Goal: Check status: Check status

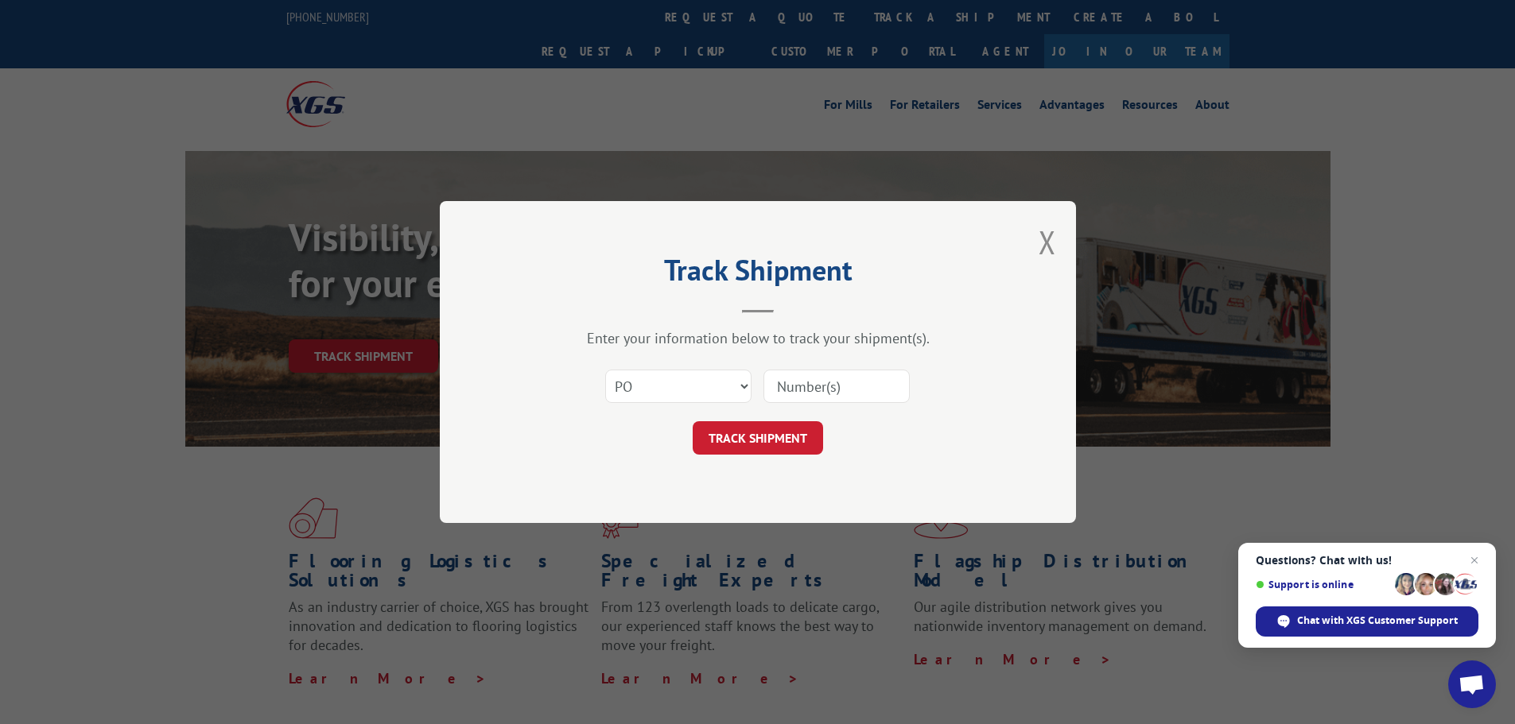
select select "po"
paste input "13537573"
type input "13537573"
click at [802, 440] on button "TRACK SHIPMENT" at bounding box center [758, 437] width 130 height 33
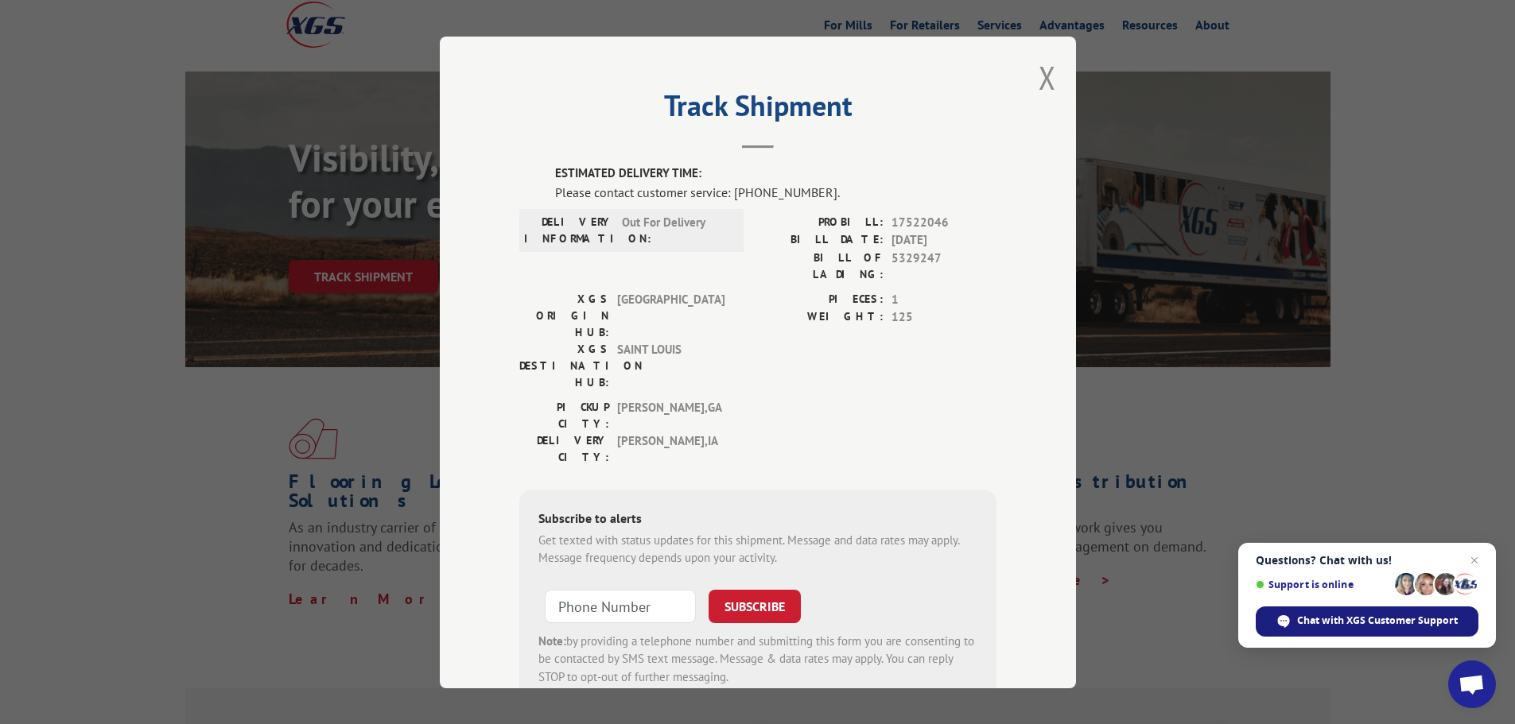
click at [1428, 630] on div "Chat with XGS Customer Support" at bounding box center [1366, 622] width 223 height 30
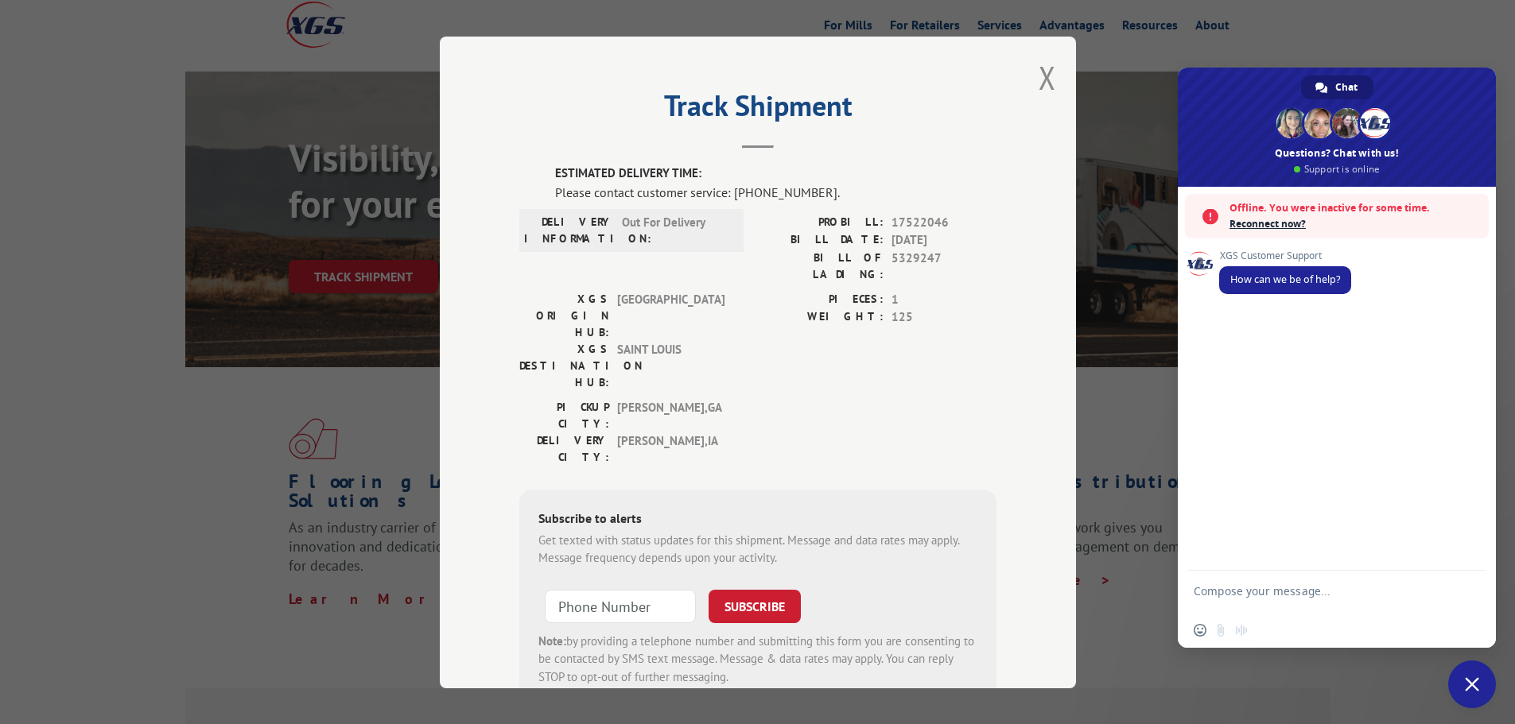
click at [1255, 592] on textarea "Compose your message..." at bounding box center [1318, 598] width 251 height 29
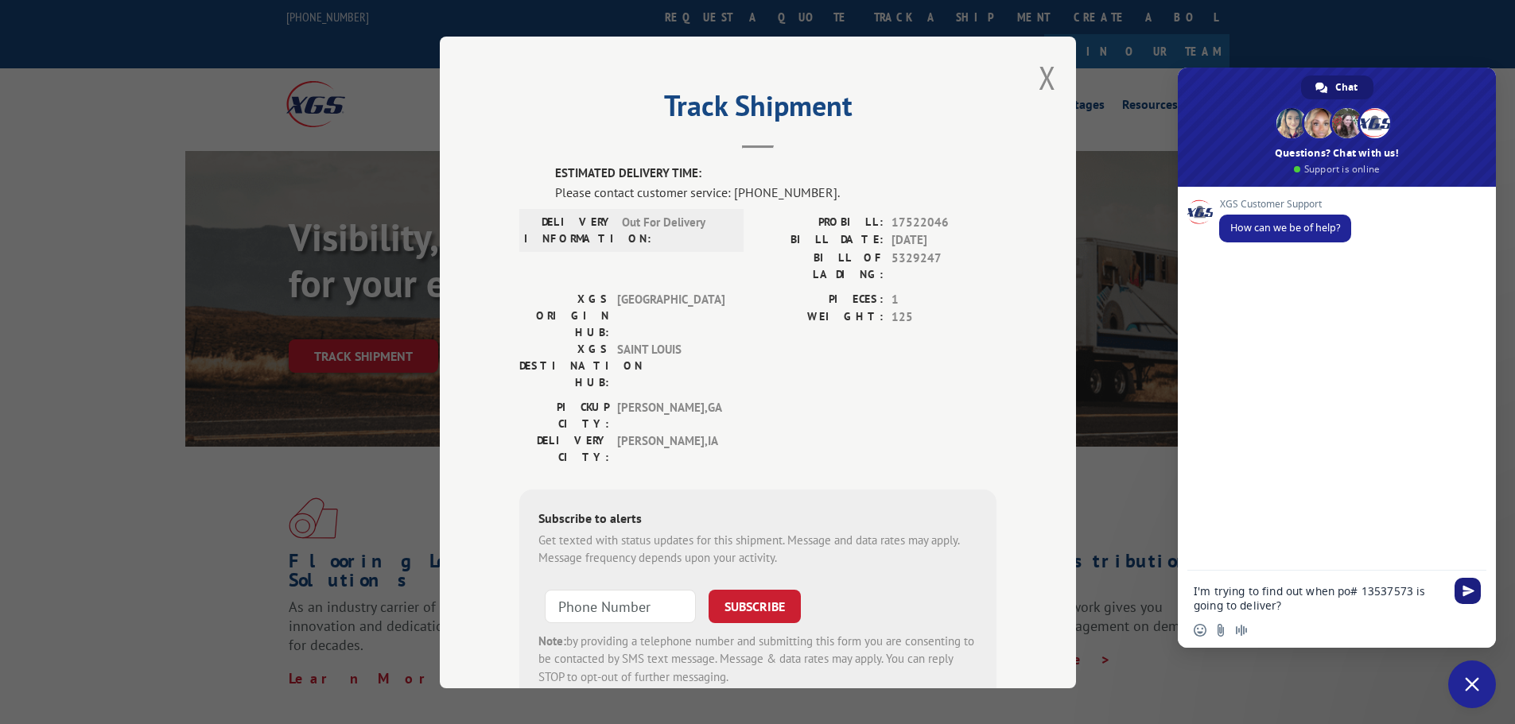
type textarea "I'm trying to find out when po# 13537573 is going to deliver?"
click at [1474, 588] on span "Send" at bounding box center [1467, 591] width 26 height 26
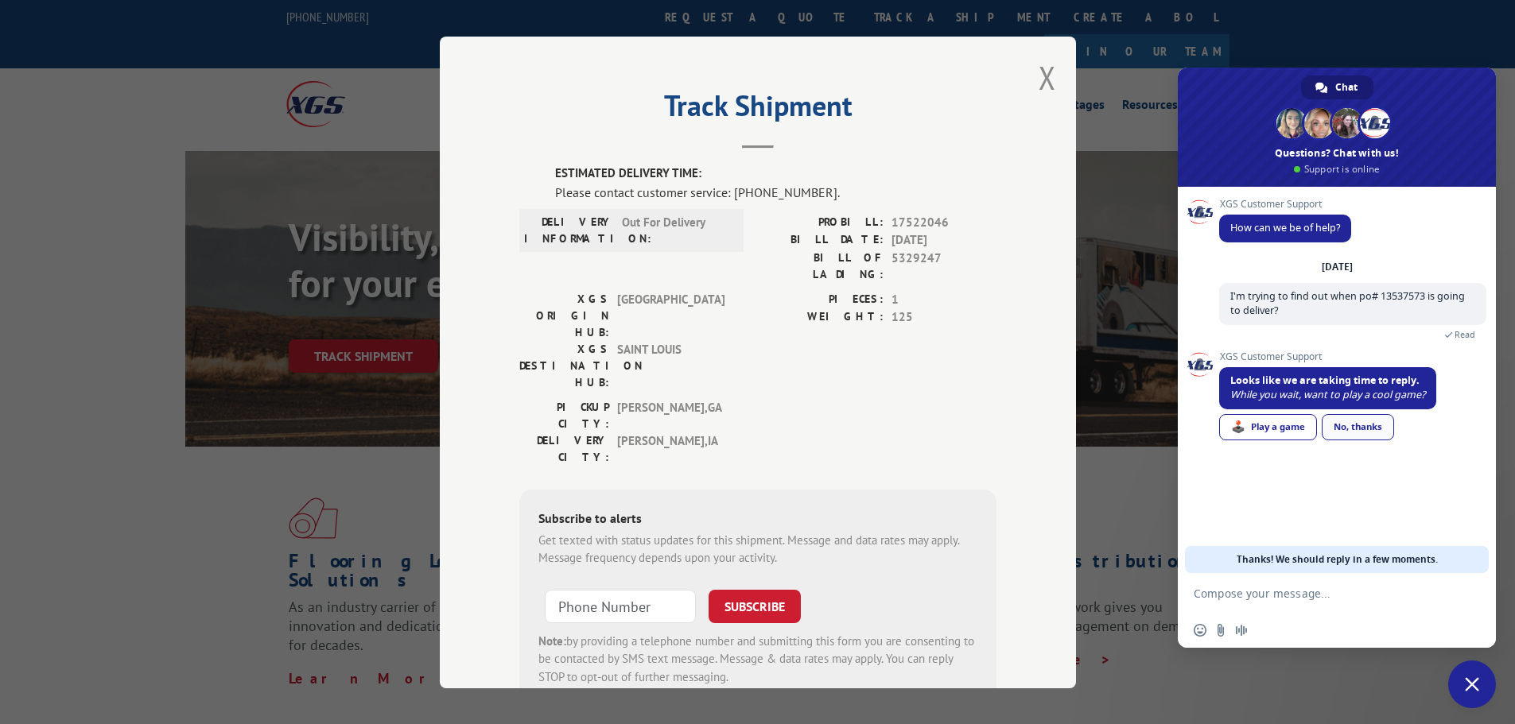
click at [1375, 435] on div "No, thanks" at bounding box center [1357, 427] width 72 height 26
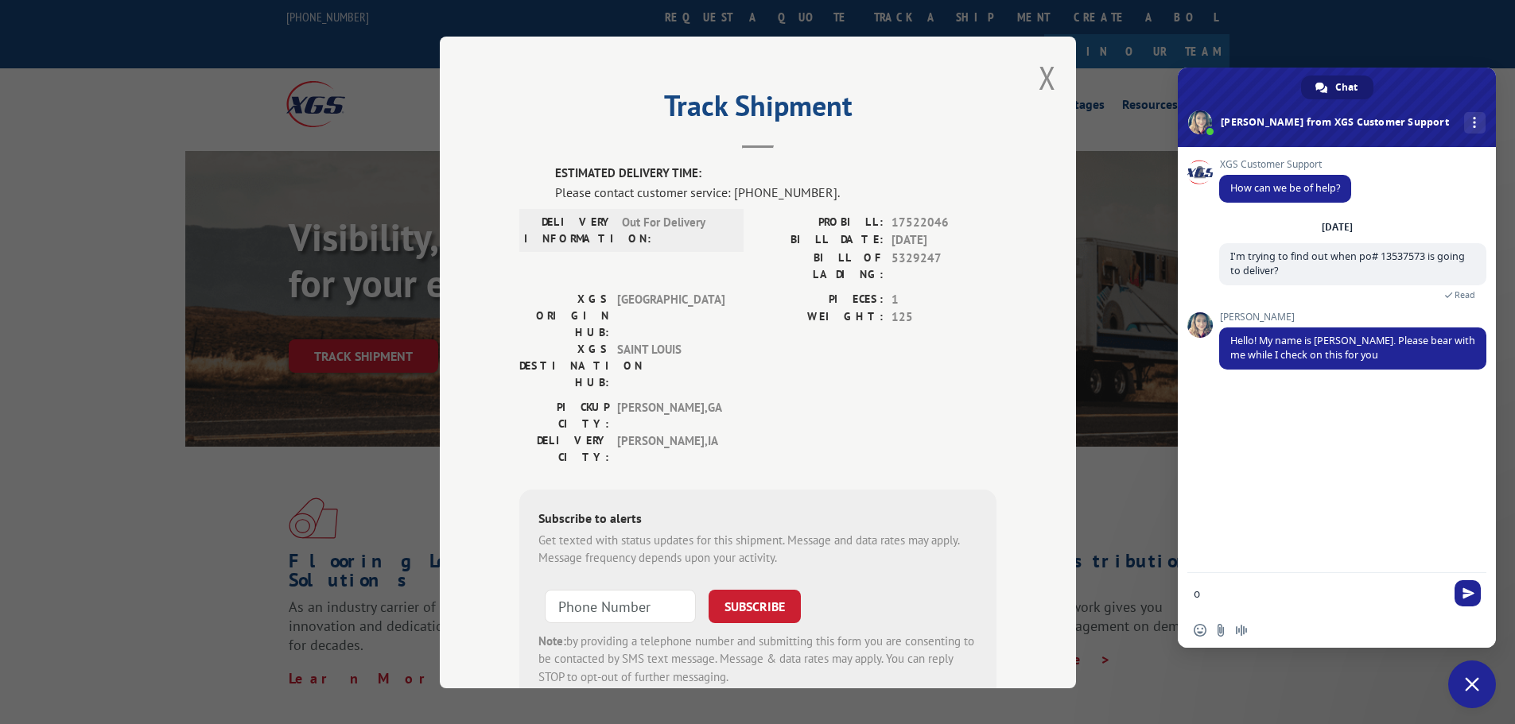
type textarea "ok"
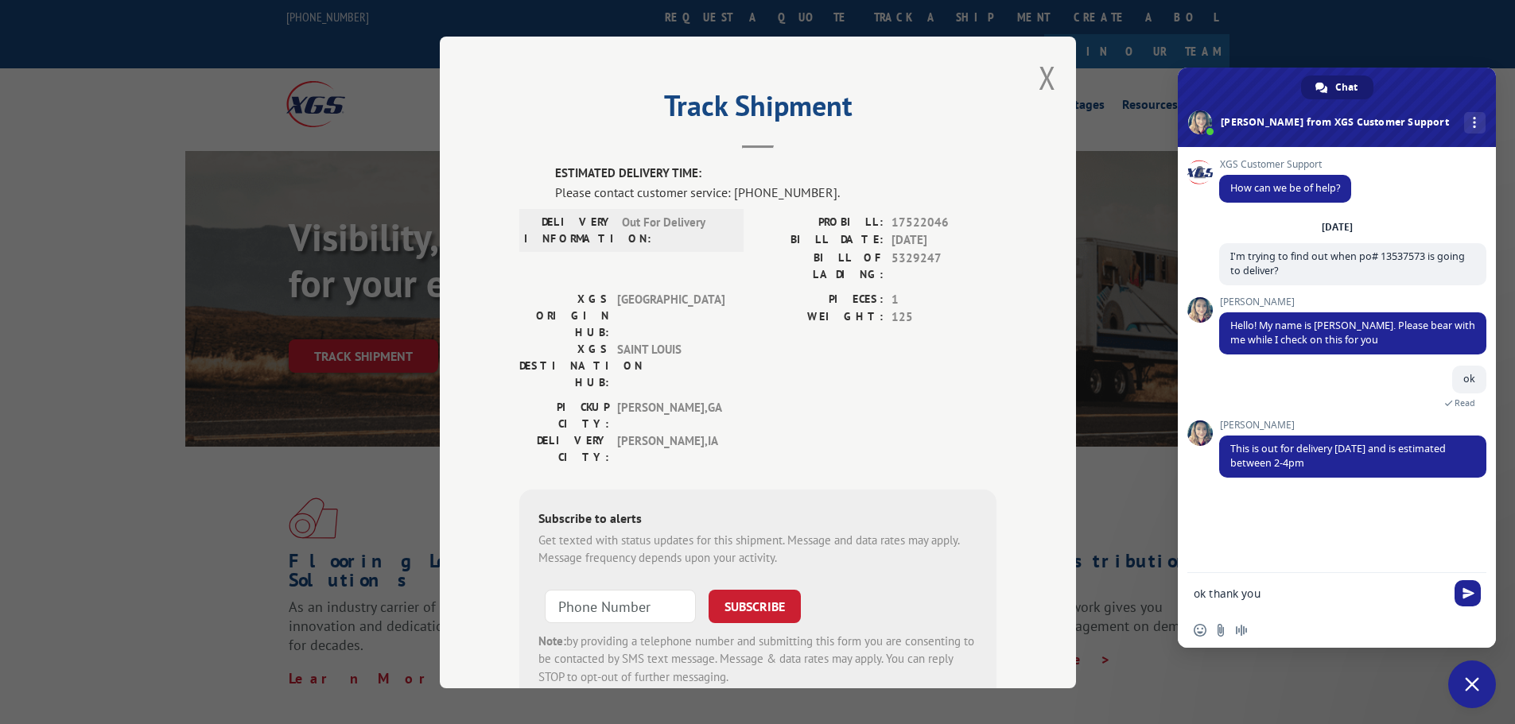
type textarea "ok thank you!"
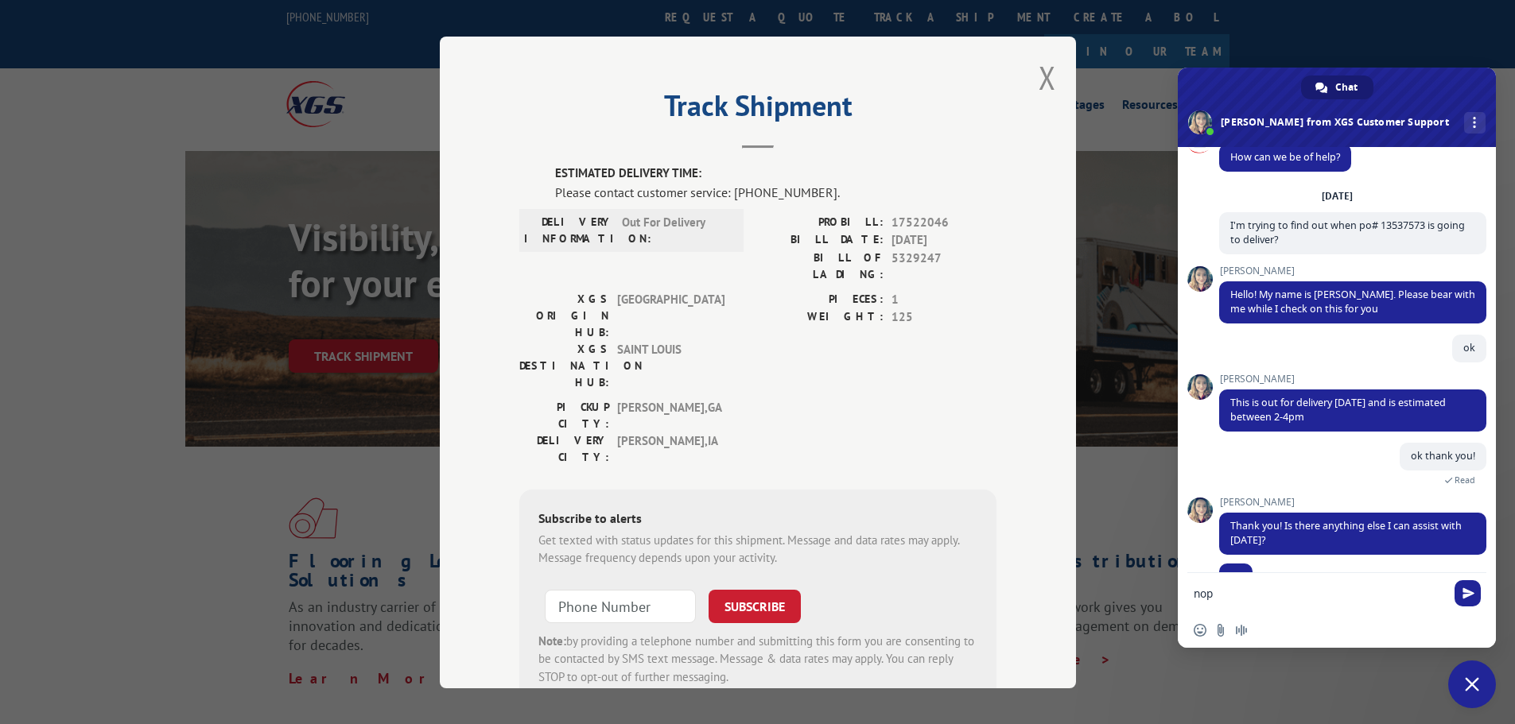
scroll to position [62, 0]
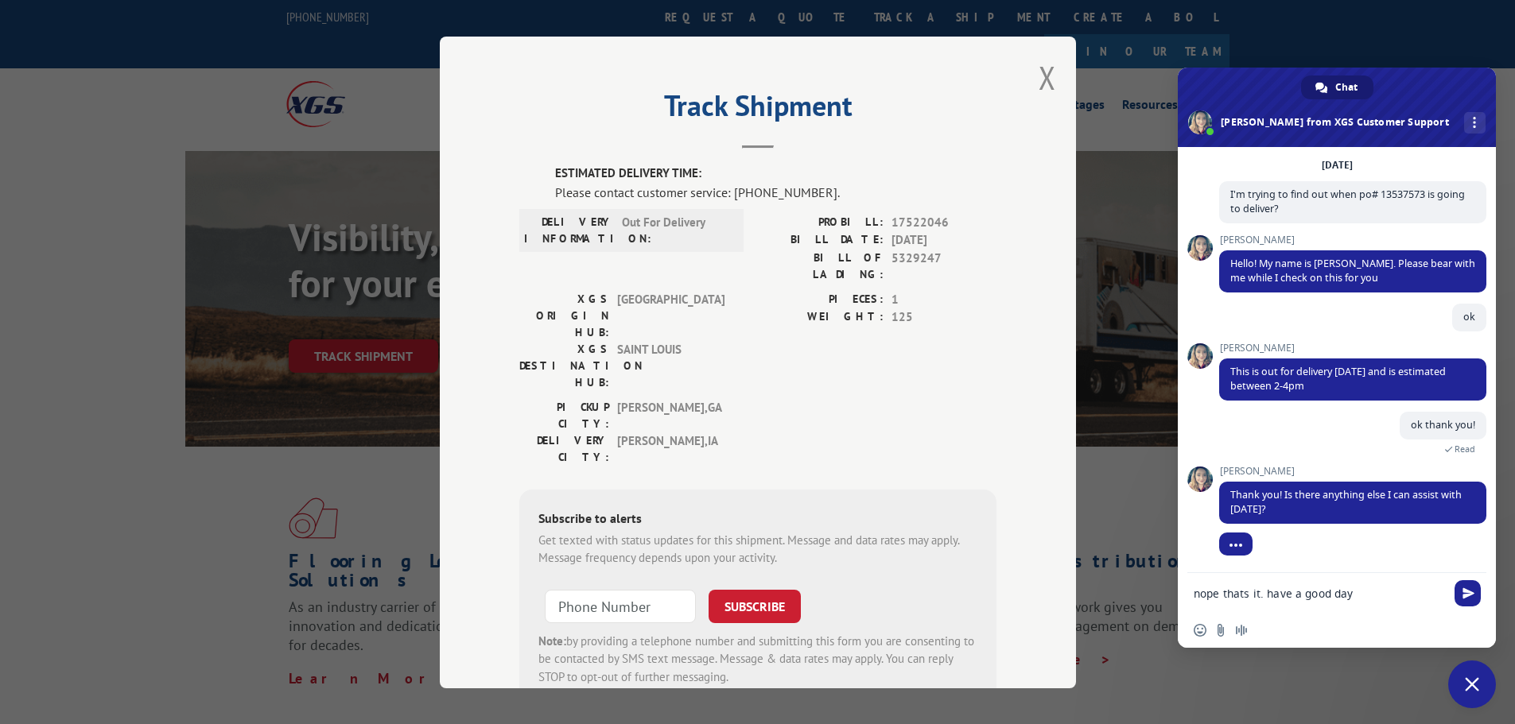
type textarea "nope thats it. have a good day."
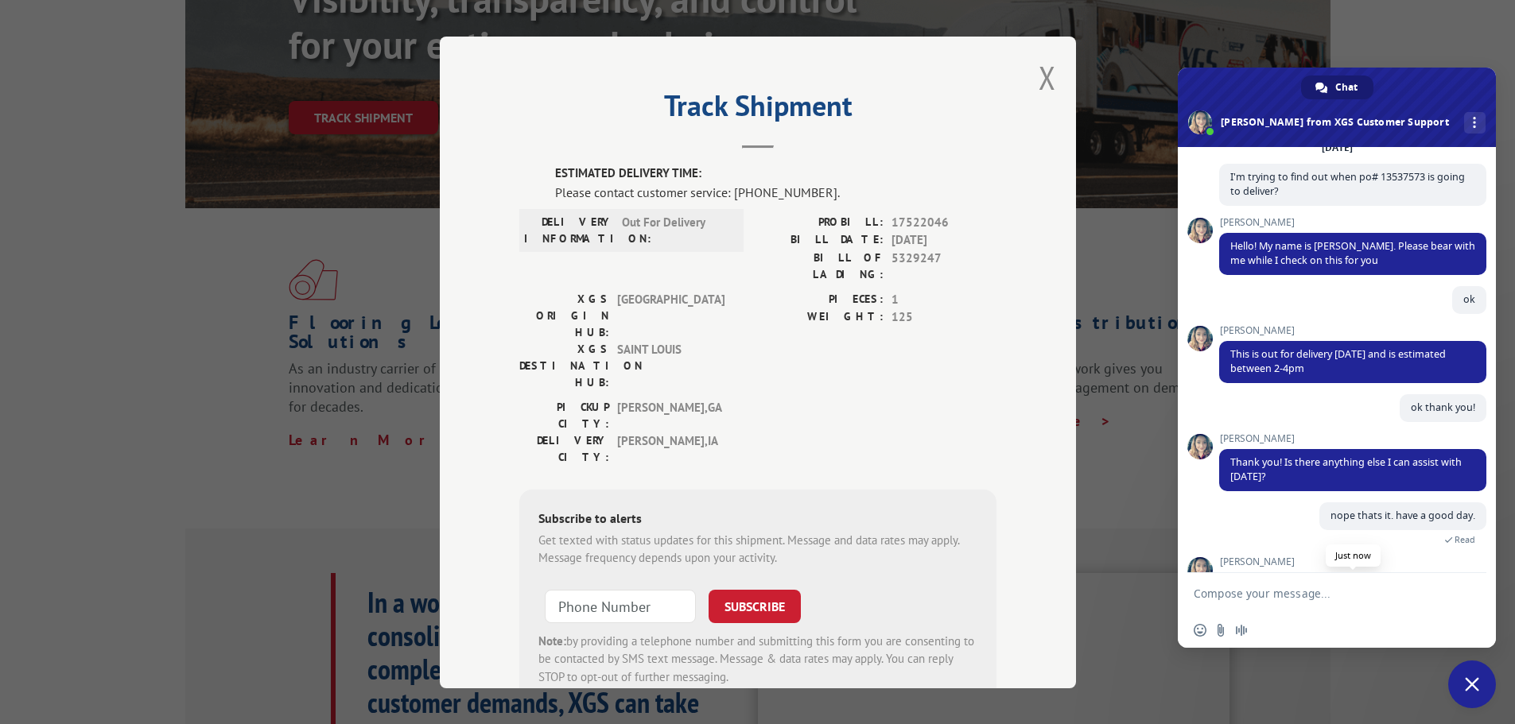
scroll to position [182, 0]
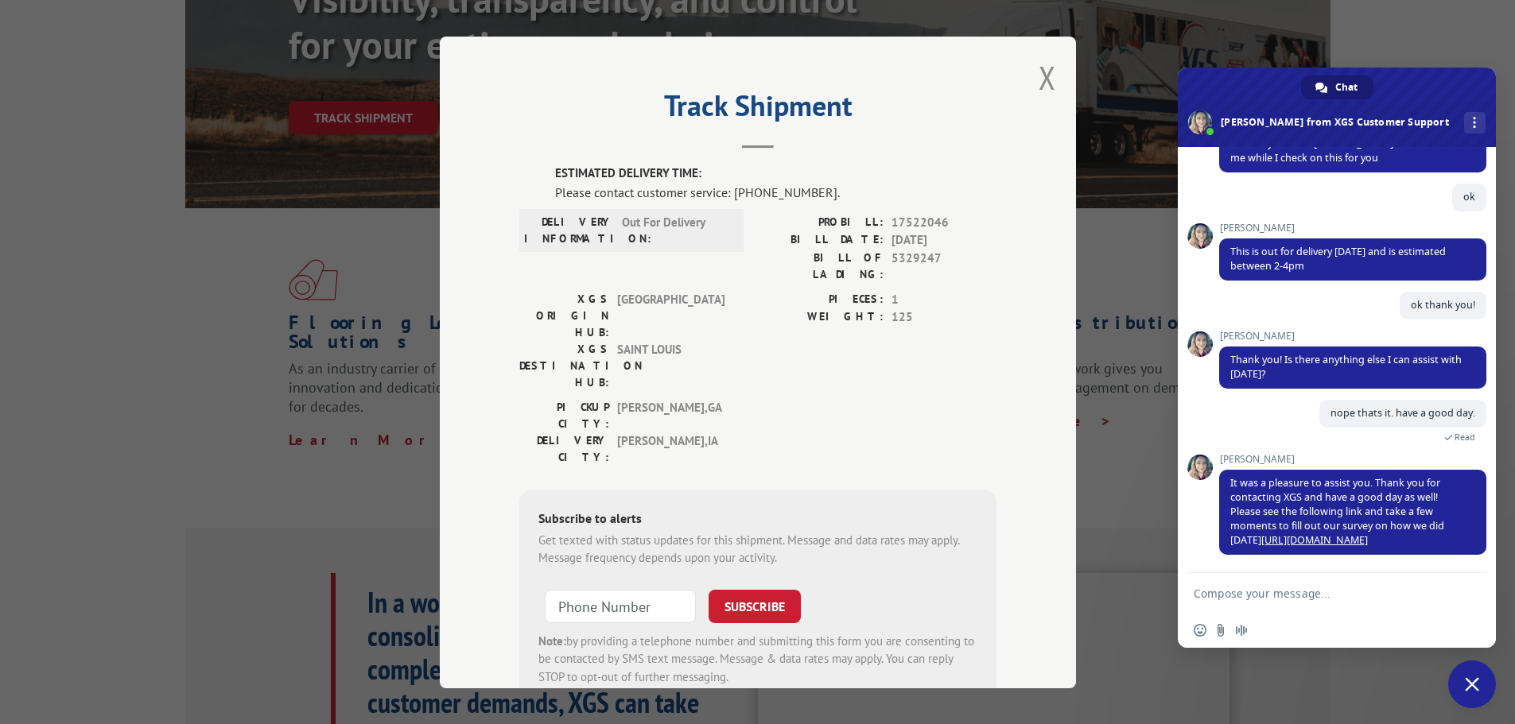
click at [1474, 682] on span "Close chat" at bounding box center [1472, 684] width 14 height 14
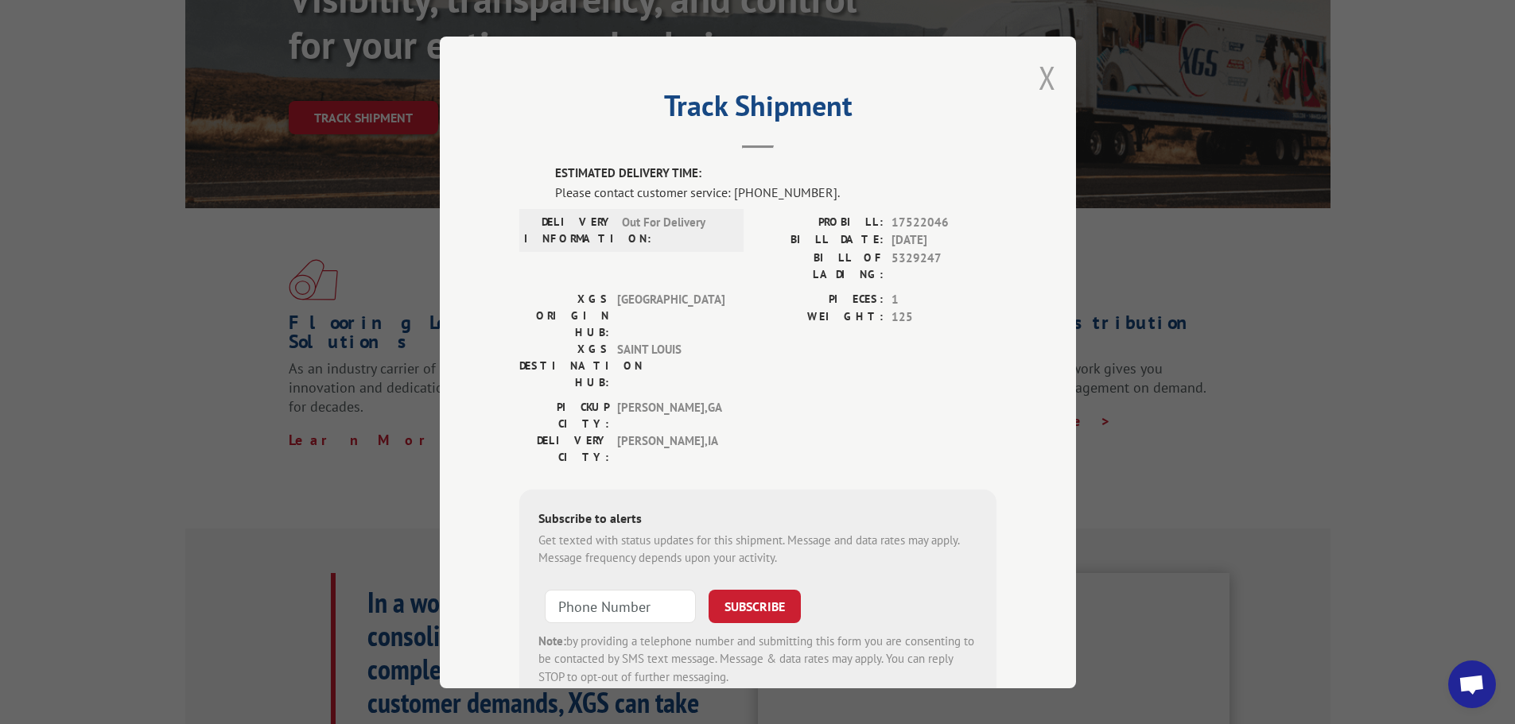
click at [1048, 77] on button "Close modal" at bounding box center [1046, 77] width 17 height 42
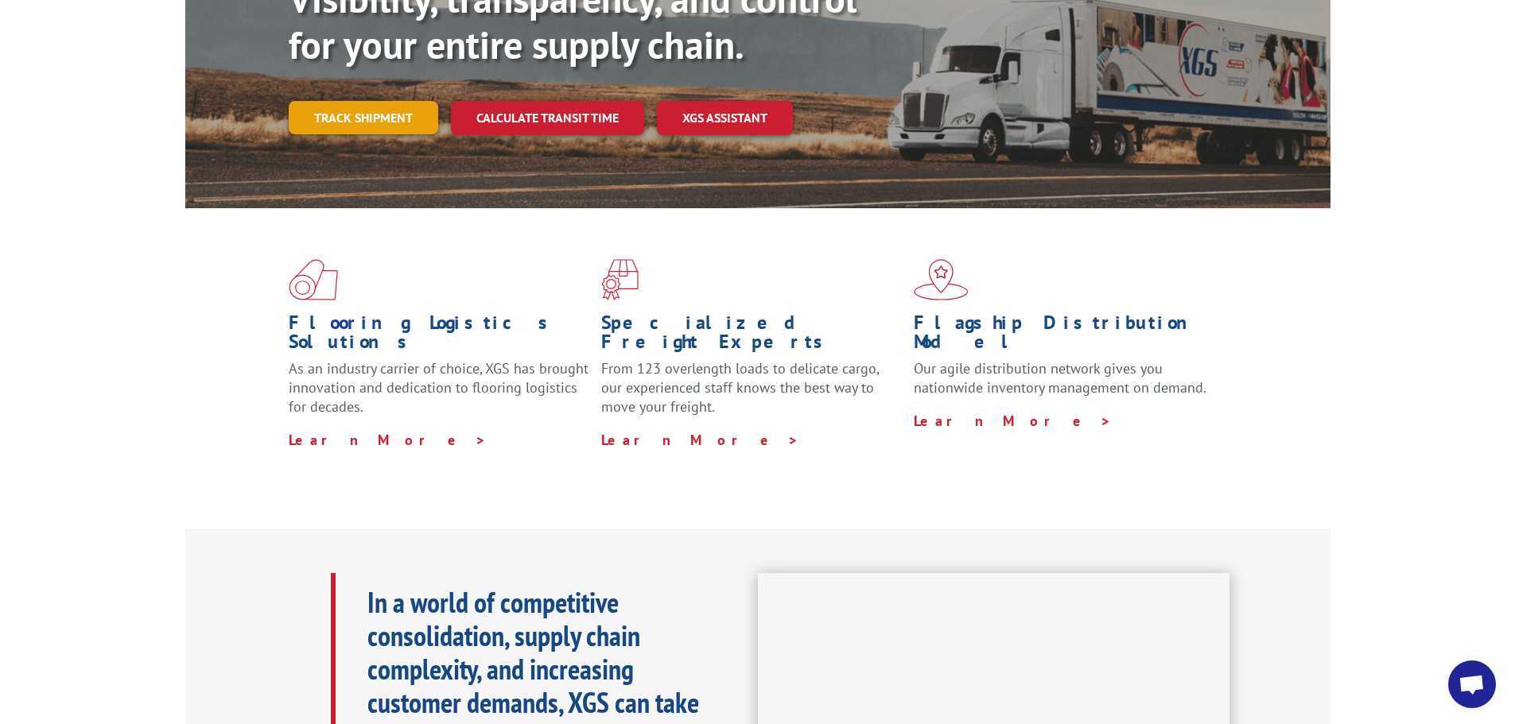
click at [391, 101] on link "Track shipment" at bounding box center [363, 117] width 149 height 33
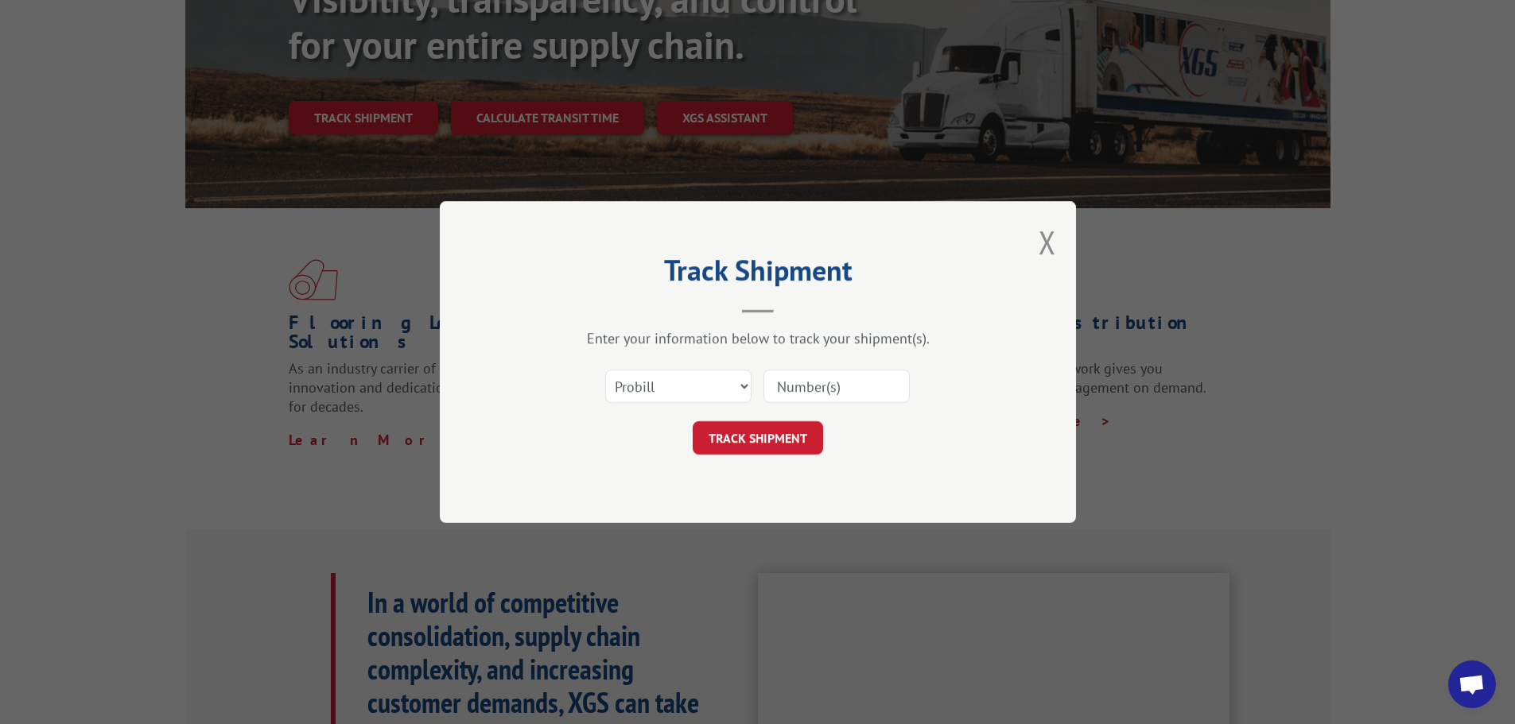
click at [681, 367] on div "Select category... Probill BOL PO" at bounding box center [757, 386] width 477 height 52
click at [672, 386] on select "Select category... Probill BOL PO" at bounding box center [678, 386] width 146 height 33
click at [630, 506] on div "Track Shipment Enter your information below to track your shipment(s). Select c…" at bounding box center [758, 362] width 636 height 322
click at [668, 394] on select "Select category... Probill BOL PO" at bounding box center [678, 386] width 146 height 33
select select "po"
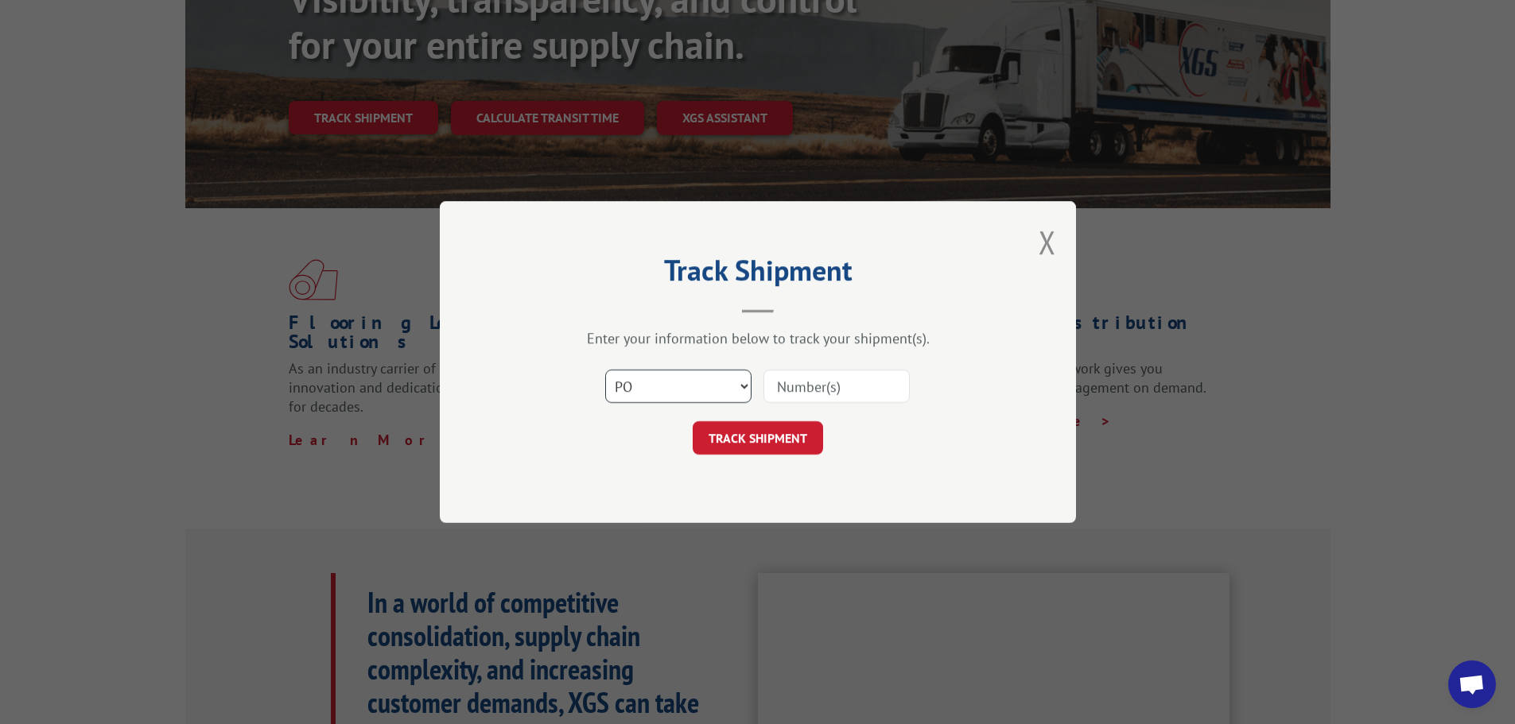
click at [605, 370] on select "Select category... Probill BOL PO" at bounding box center [678, 386] width 146 height 33
paste input "13537619"
type input "13537619"
click at [817, 441] on button "TRACK SHIPMENT" at bounding box center [758, 437] width 130 height 33
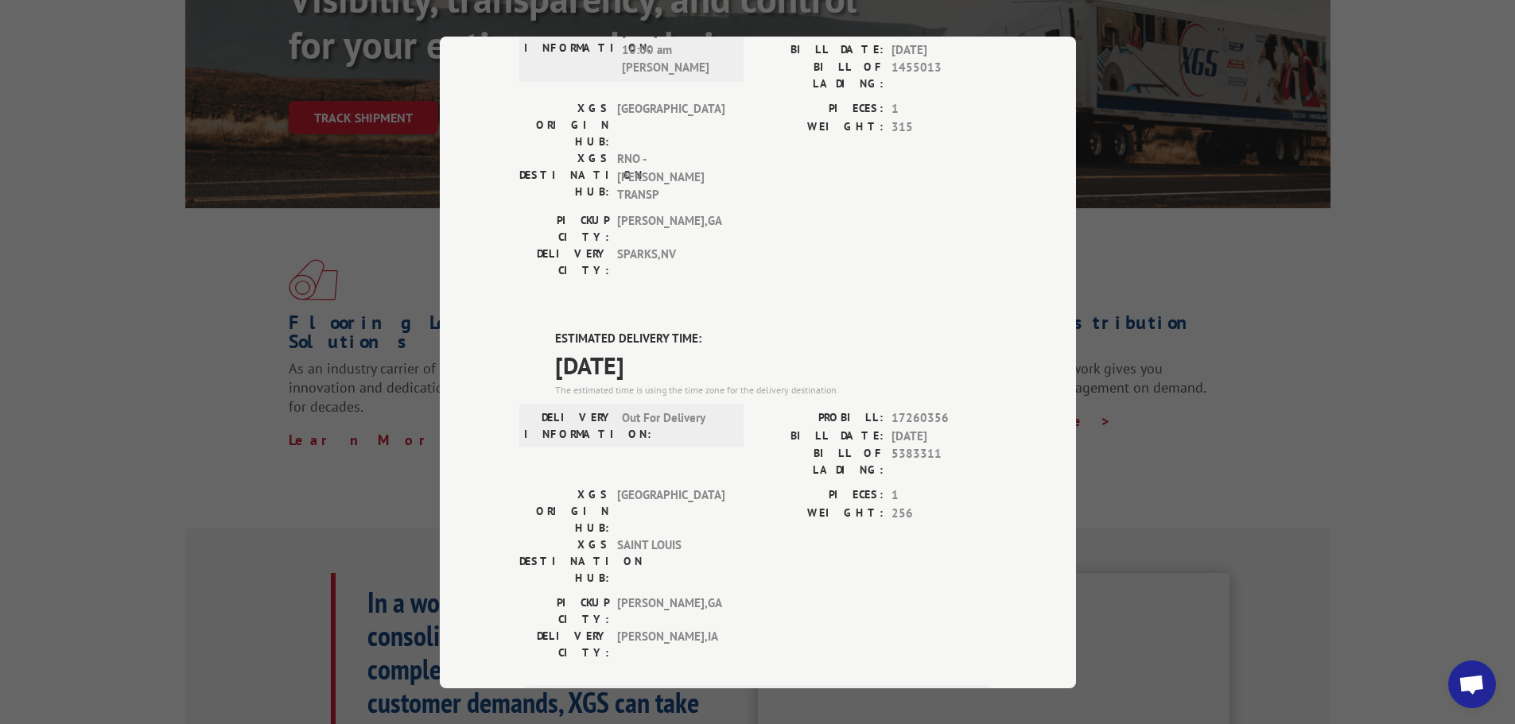
scroll to position [0, 0]
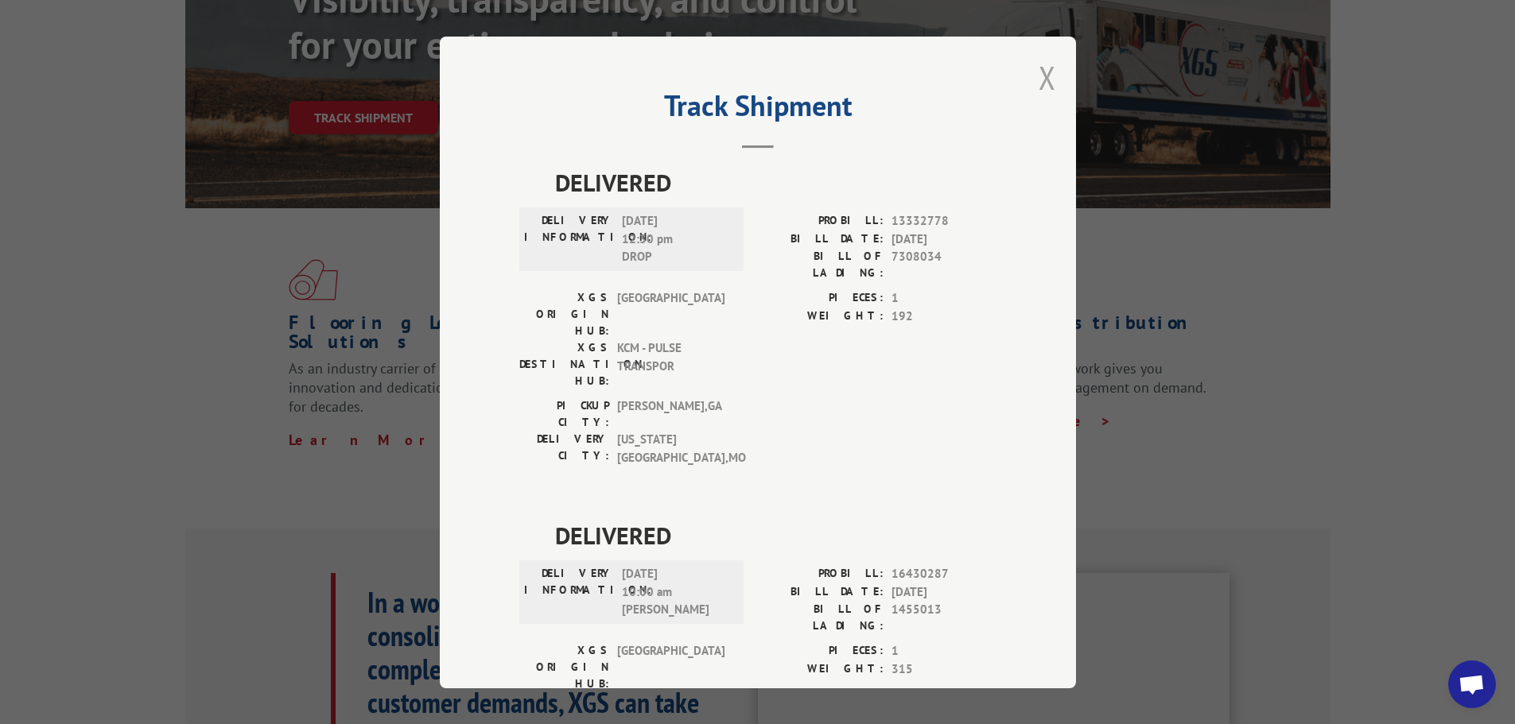
click at [1038, 88] on button "Close modal" at bounding box center [1046, 77] width 17 height 42
